Goal: Information Seeking & Learning: Find specific fact

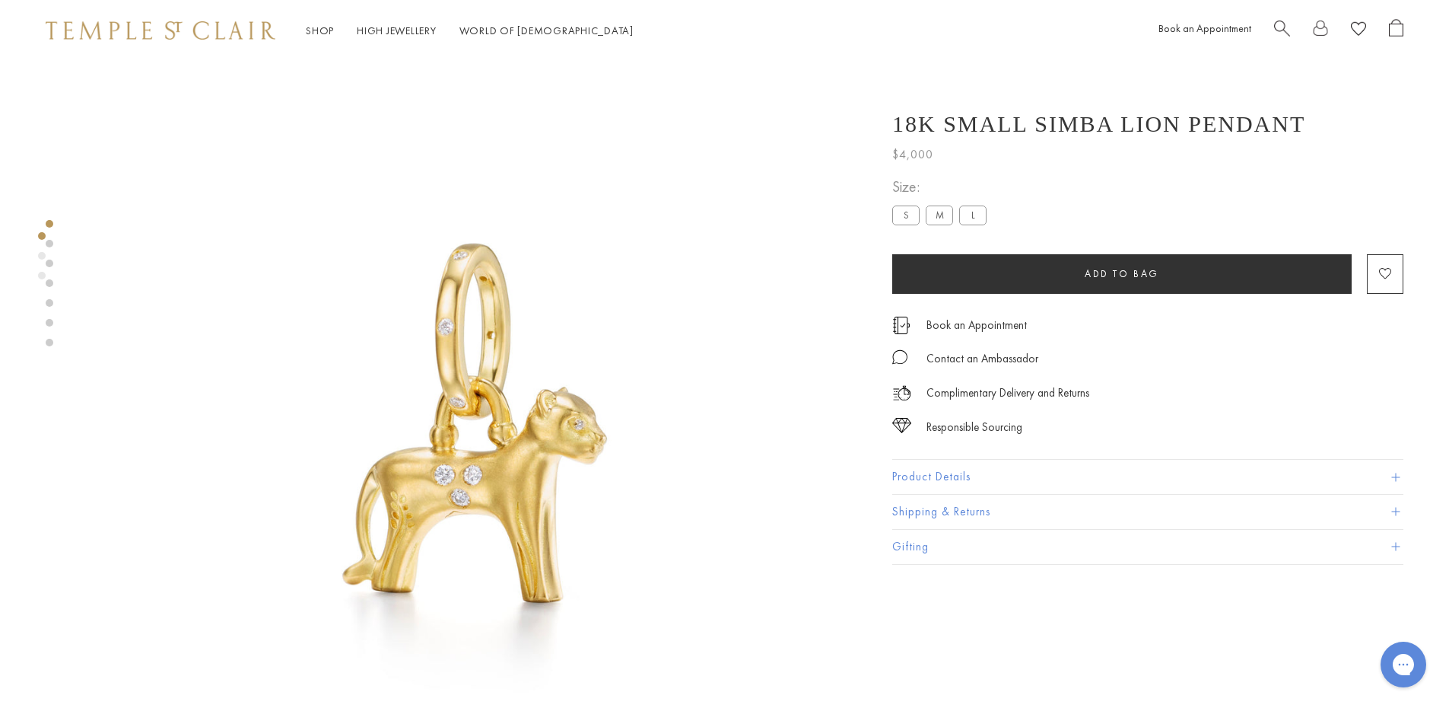
click at [1279, 24] on span "Search" at bounding box center [1282, 27] width 16 height 16
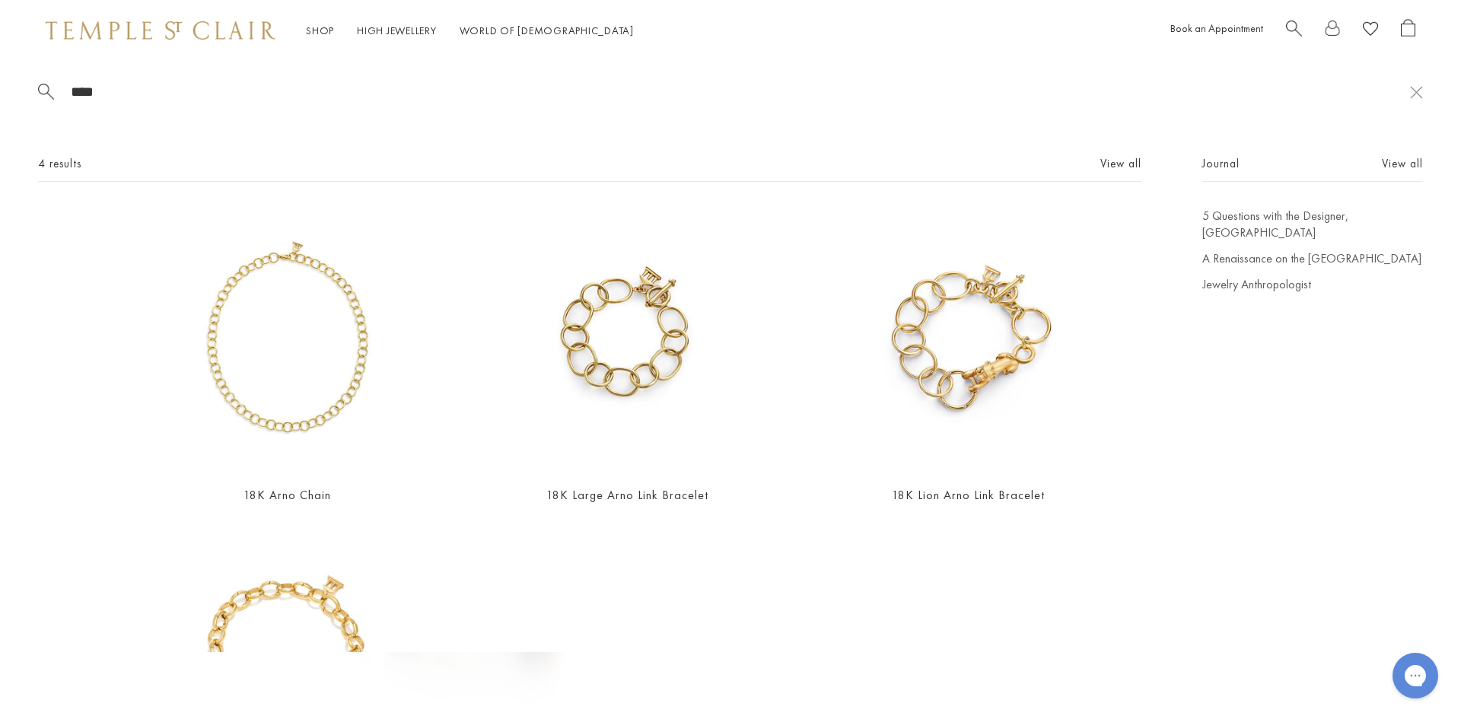
type input "****"
click at [320, 326] on img at bounding box center [287, 340] width 264 height 264
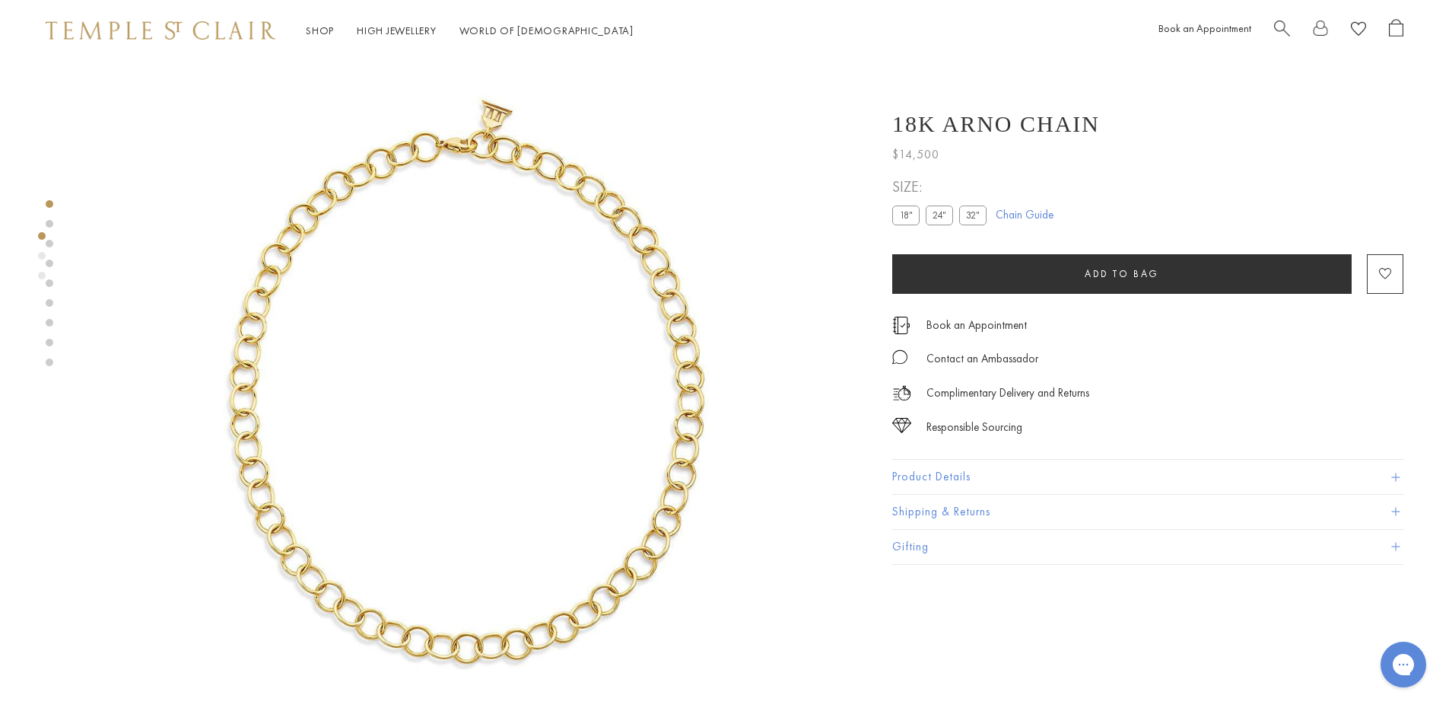
click at [936, 210] on label "24"" at bounding box center [939, 214] width 27 height 19
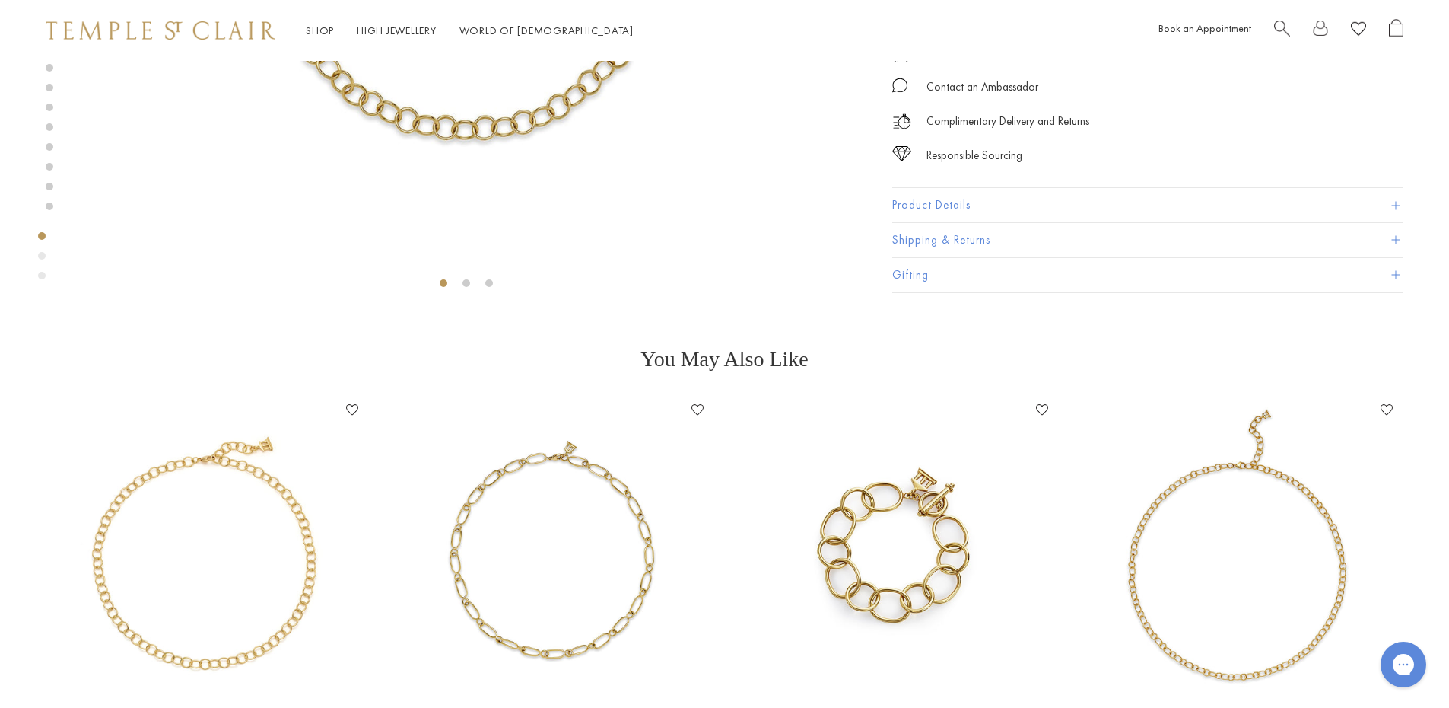
scroll to position [331, 0]
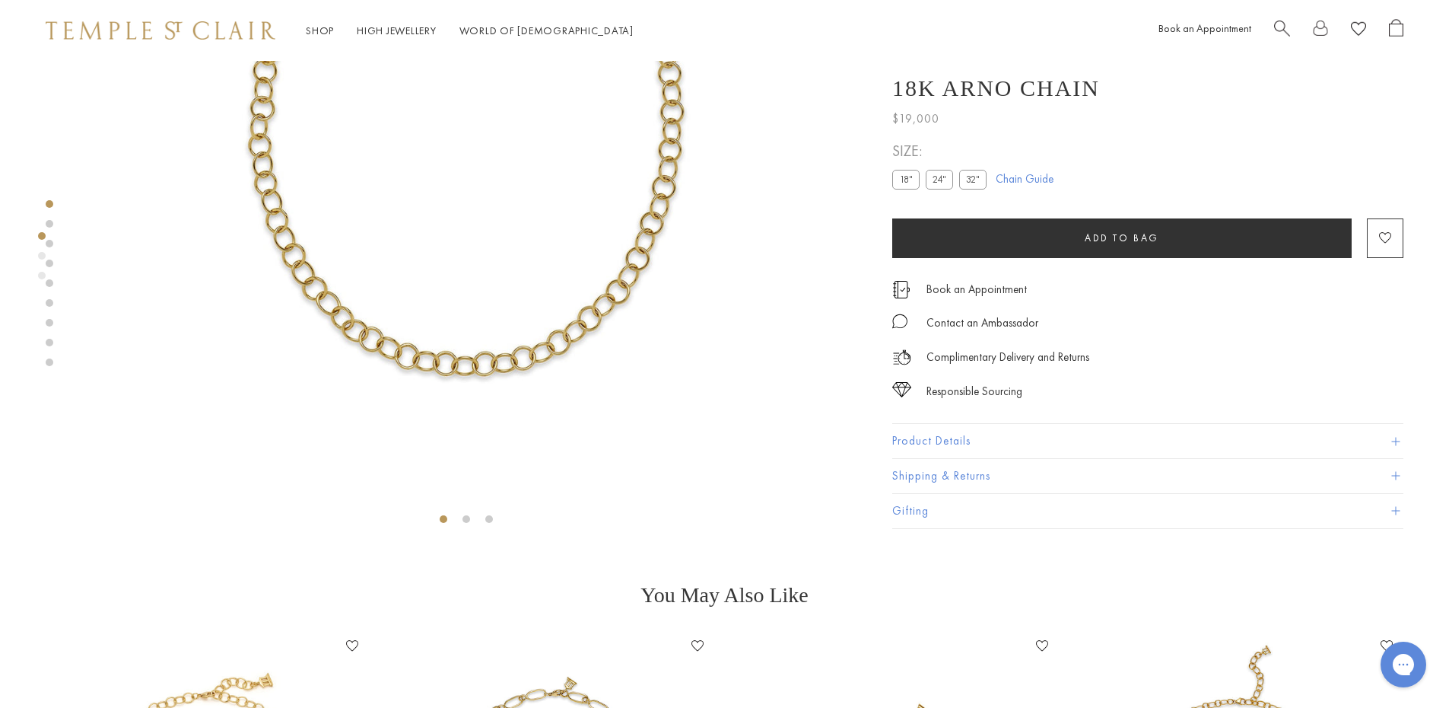
click at [937, 444] on button "Product Details" at bounding box center [1147, 442] width 511 height 34
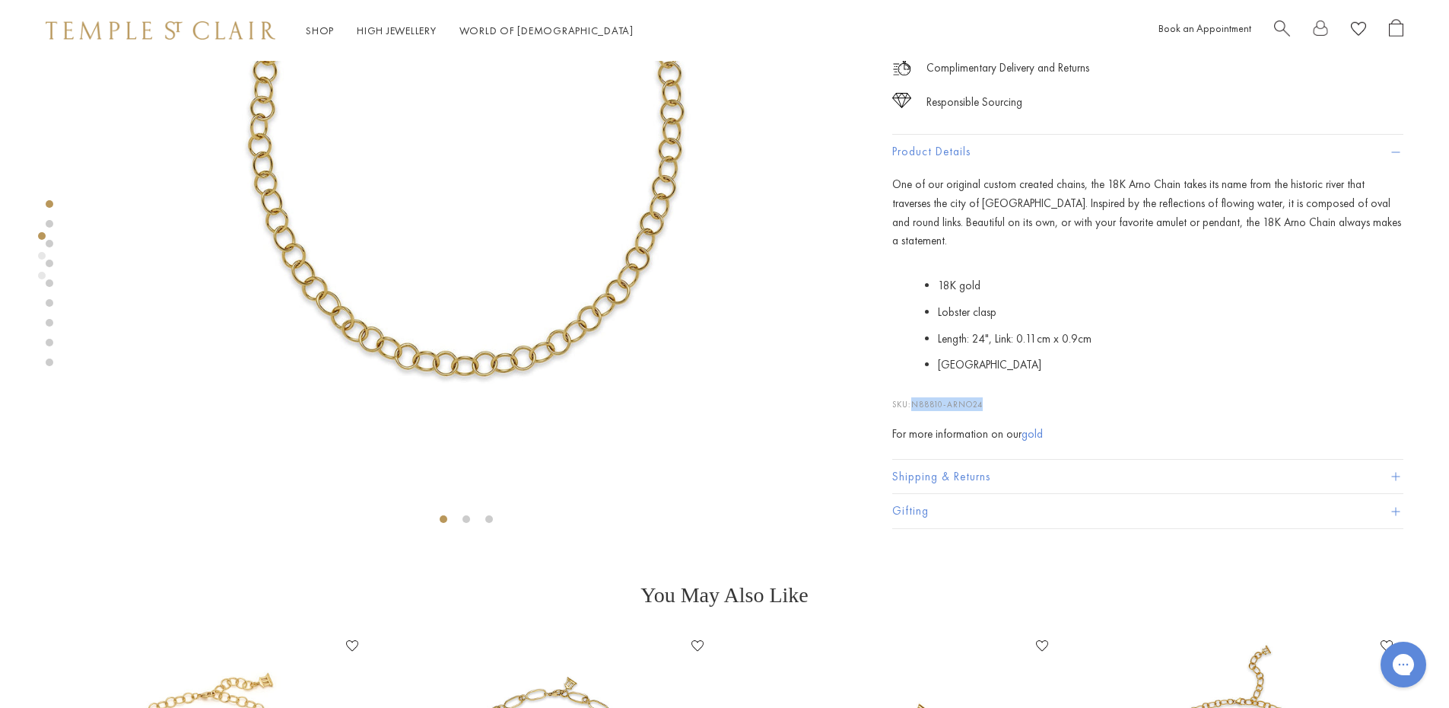
drag, startPoint x: 986, startPoint y: 399, endPoint x: 916, endPoint y: 402, distance: 70.1
click at [916, 402] on span "N88810-ARNO24" at bounding box center [947, 404] width 72 height 11
copy span "N88810-ARNO24"
